Goal: Information Seeking & Learning: Check status

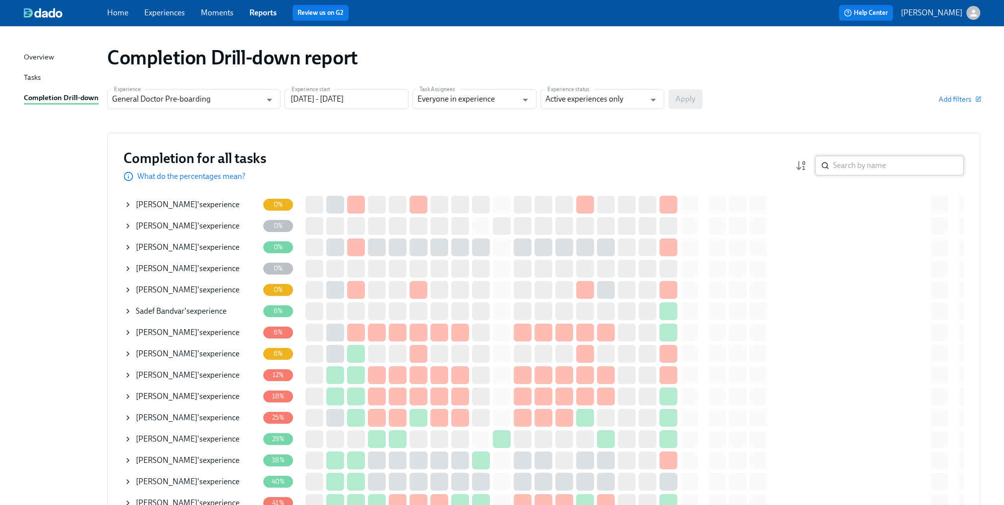
click at [871, 175] on input "search" at bounding box center [898, 166] width 131 height 20
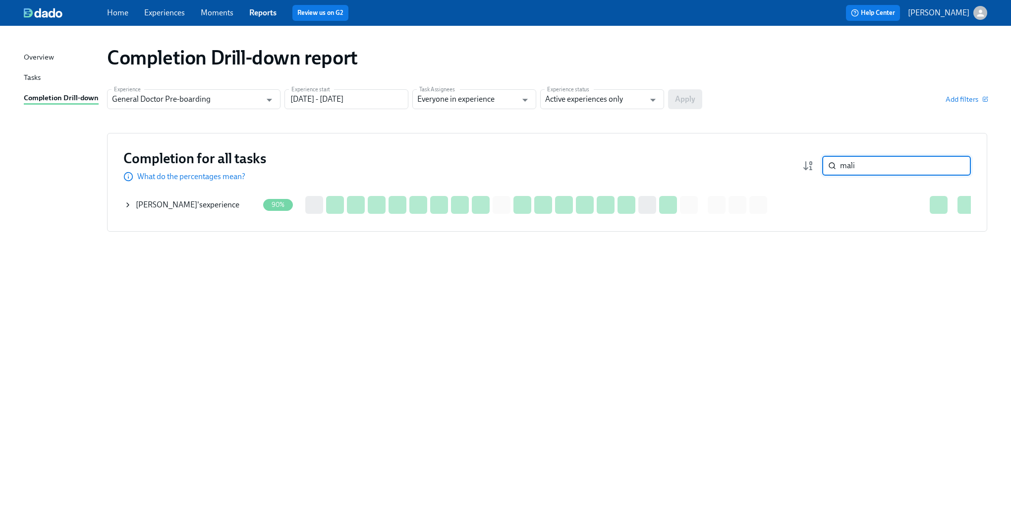
type input "mali"
click at [137, 209] on span "[PERSON_NAME]" at bounding box center [166, 204] width 61 height 9
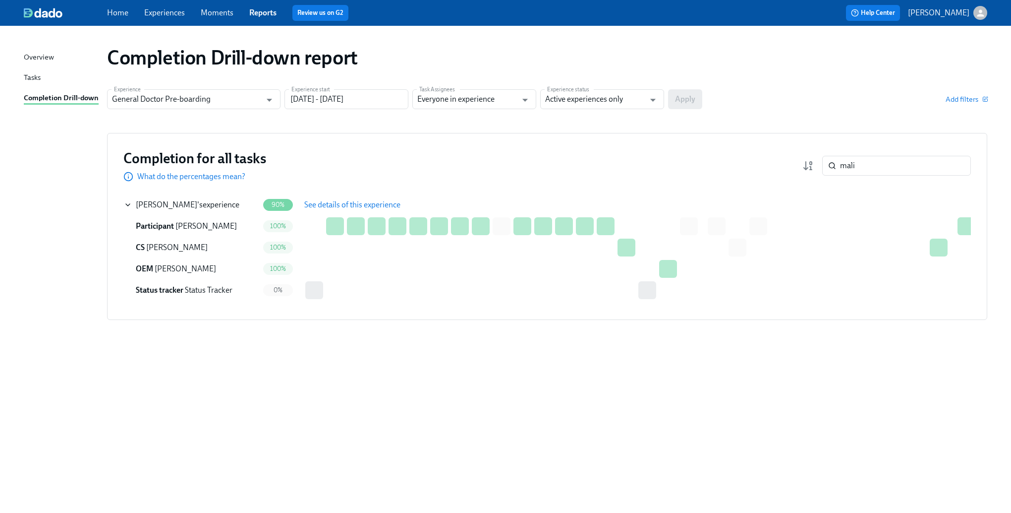
click at [345, 205] on span "See details of this experience" at bounding box center [352, 205] width 96 height 10
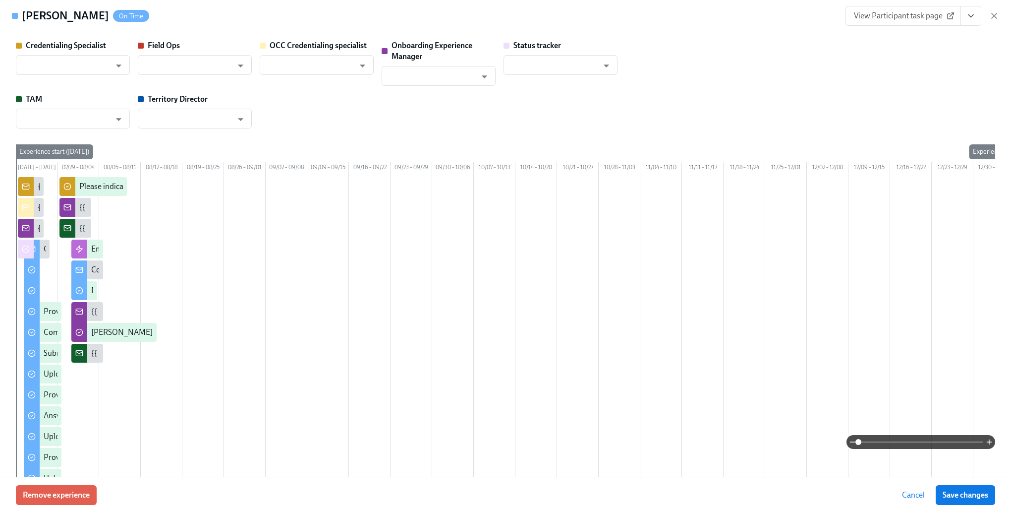
type input "[PERSON_NAME]"
type input "Status Tracker"
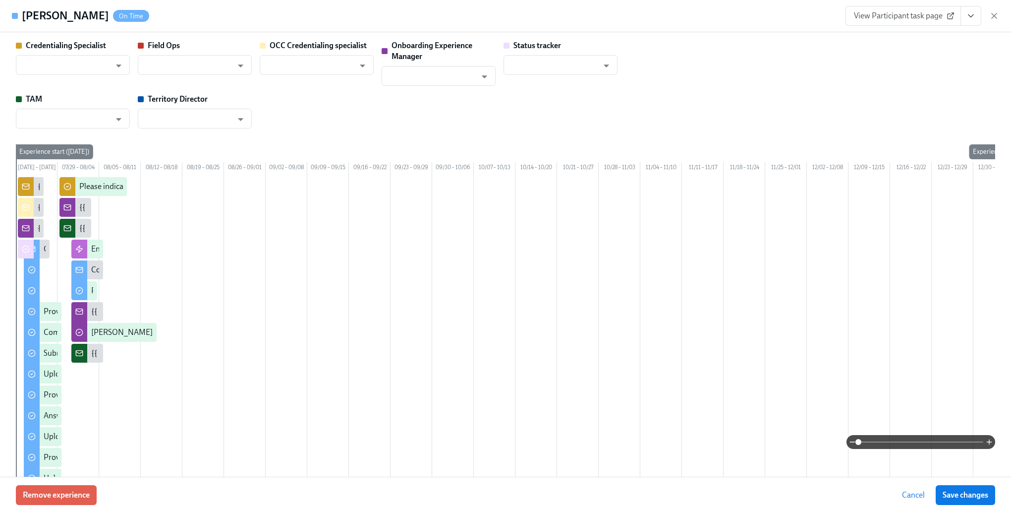
type input "[PERSON_NAME]"
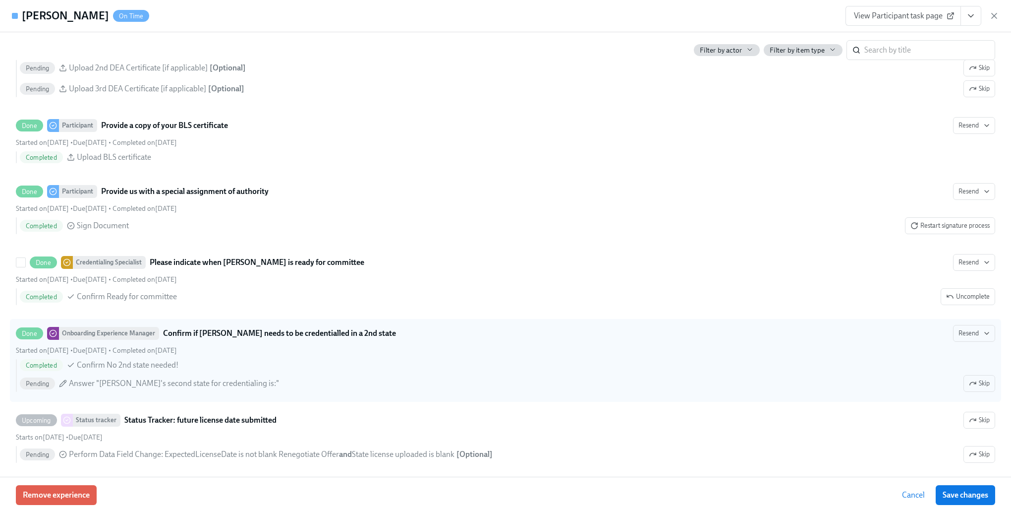
scroll to position [2219, 0]
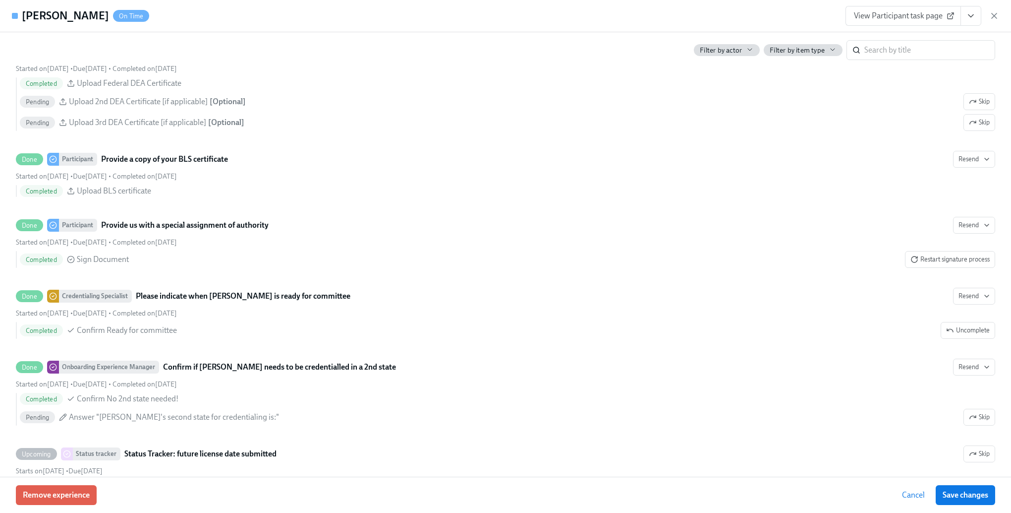
click at [910, 498] on span "Cancel" at bounding box center [913, 495] width 23 height 10
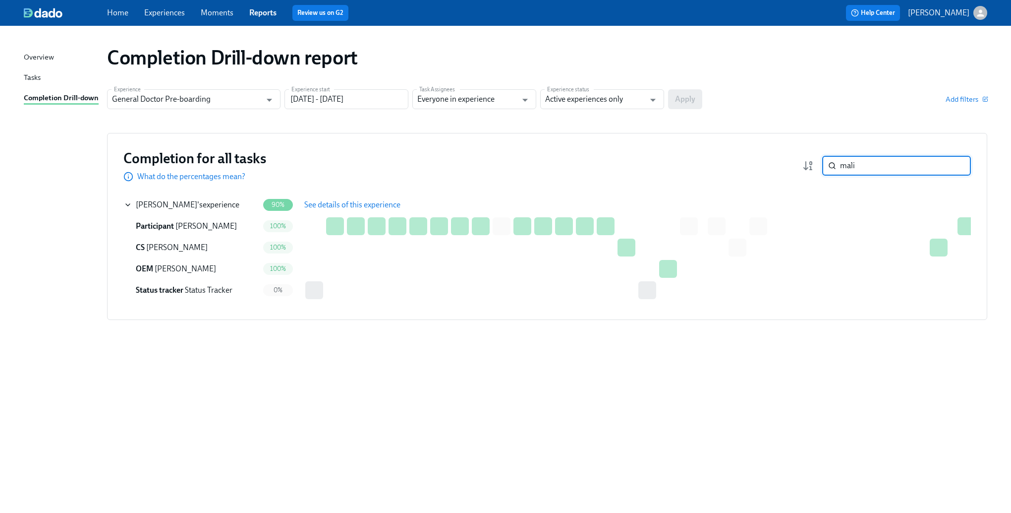
click at [860, 159] on input "mali" at bounding box center [905, 166] width 131 height 20
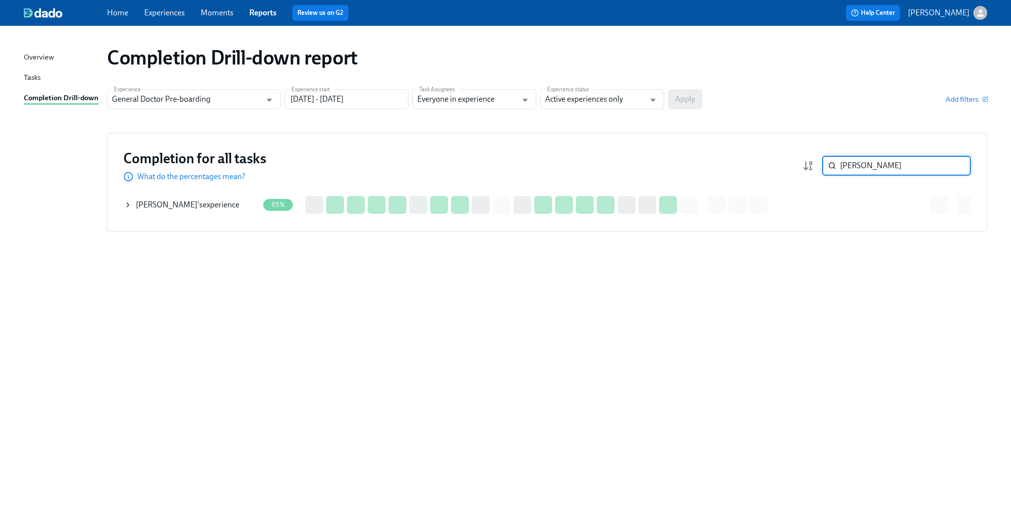
type input "[PERSON_NAME]"
drag, startPoint x: 133, startPoint y: 203, endPoint x: 141, endPoint y: 202, distance: 8.1
click at [133, 203] on div "[PERSON_NAME] 's experience" at bounding box center [191, 205] width 135 height 20
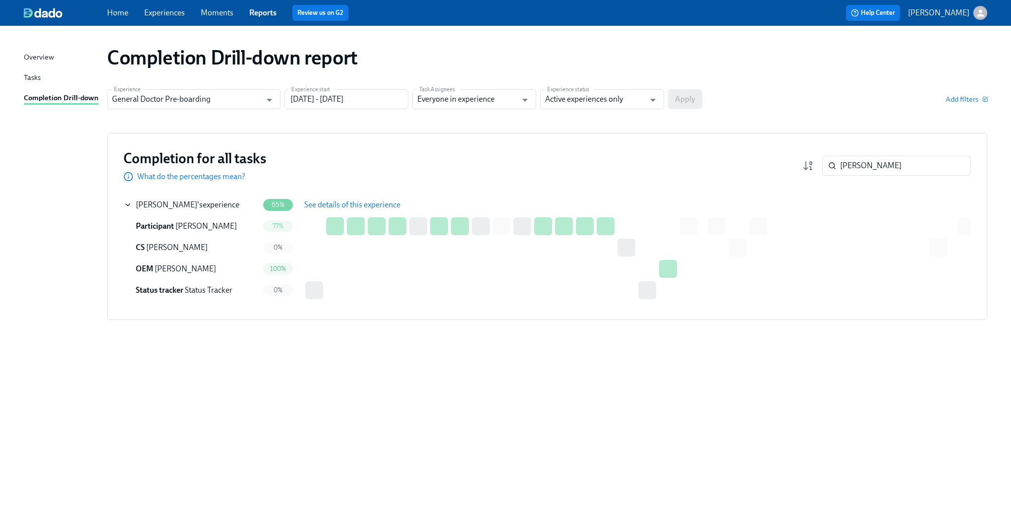
click at [367, 202] on span "See details of this experience" at bounding box center [352, 205] width 96 height 10
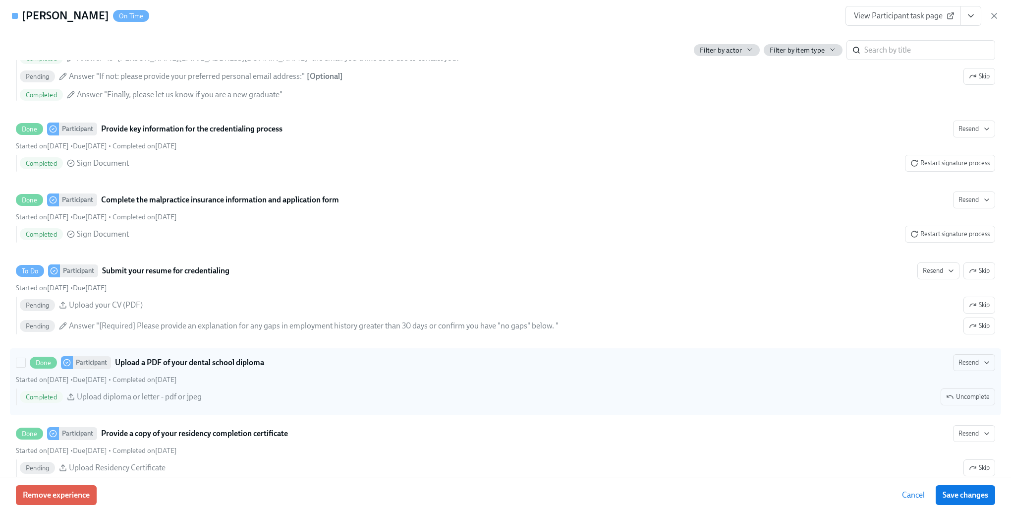
scroll to position [1239, 0]
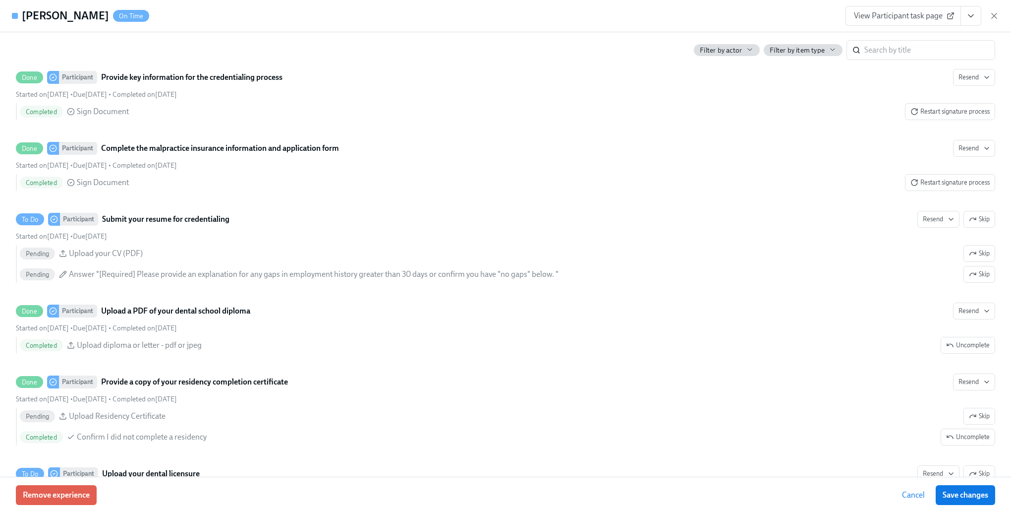
click at [94, 48] on div "Filter by actor Filter by item type ​" at bounding box center [506, 46] width 980 height 28
